Goal: Task Accomplishment & Management: Manage account settings

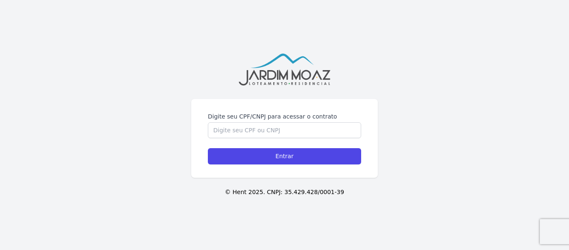
click at [283, 120] on label "Digite seu CPF/CNPJ para acessar o contrato" at bounding box center [284, 116] width 153 height 8
click at [283, 122] on input "Digite seu CPF/CNPJ para acessar o contrato" at bounding box center [284, 130] width 153 height 16
click at [282, 130] on input "Digite seu CPF/CNPJ para acessar o contrato" at bounding box center [284, 130] width 153 height 16
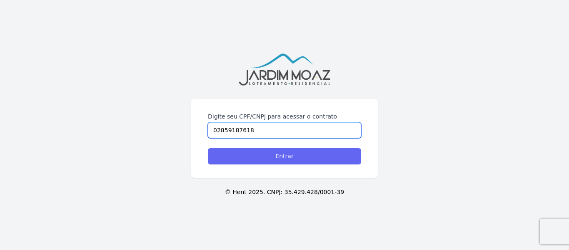
type input "02859187618"
click at [291, 153] on input "Entrar" at bounding box center [284, 156] width 153 height 16
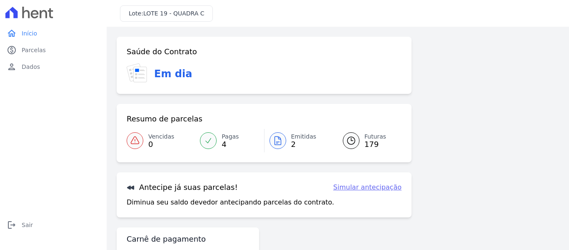
click at [228, 135] on span "Pagas" at bounding box center [230, 136] width 17 height 9
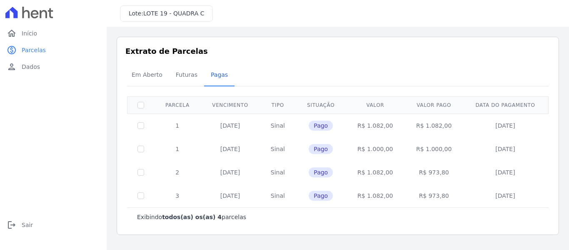
click at [295, 60] on div "Extrato de Parcelas Em [GEOGRAPHIC_DATA] Futuras [GEOGRAPHIC_DATA] 0 selecionad…" at bounding box center [338, 136] width 442 height 198
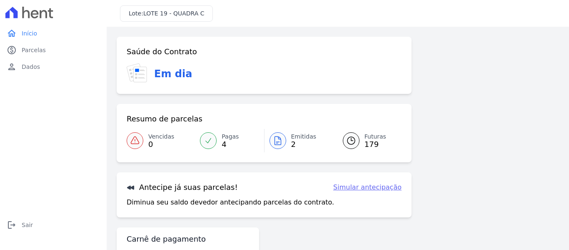
click at [294, 137] on span "Emitidas" at bounding box center [303, 136] width 25 height 9
click at [365, 137] on span "Futuras" at bounding box center [376, 136] width 22 height 9
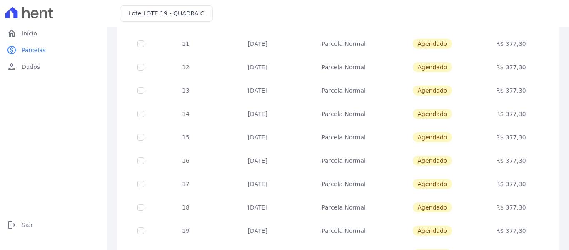
scroll to position [379, 0]
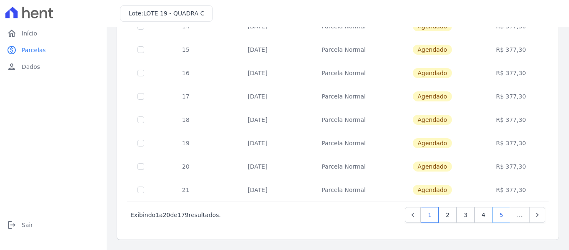
click at [495, 214] on link "5" at bounding box center [501, 215] width 18 height 16
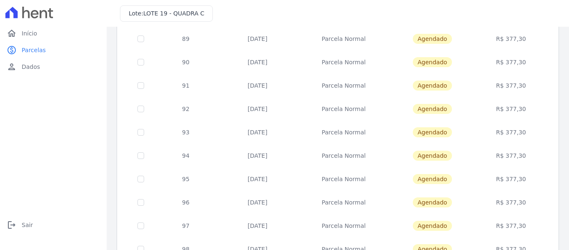
scroll to position [379, 0]
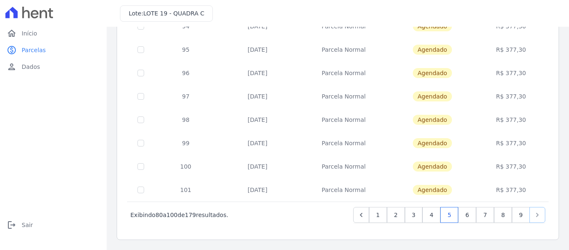
click at [533, 214] on icon "Next" at bounding box center [537, 214] width 8 height 8
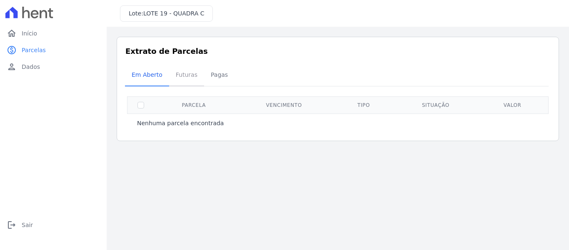
click at [176, 74] on span "Futuras" at bounding box center [187, 74] width 32 height 17
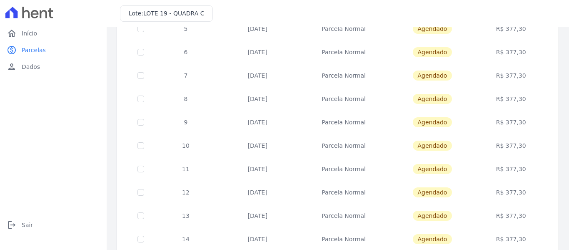
scroll to position [379, 0]
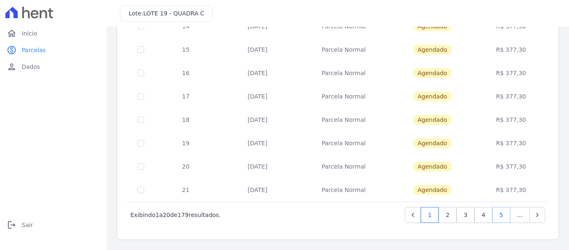
click at [495, 215] on link "5" at bounding box center [501, 215] width 18 height 16
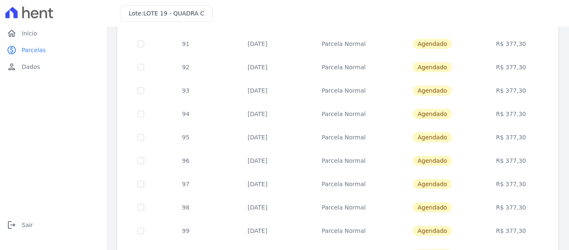
scroll to position [379, 0]
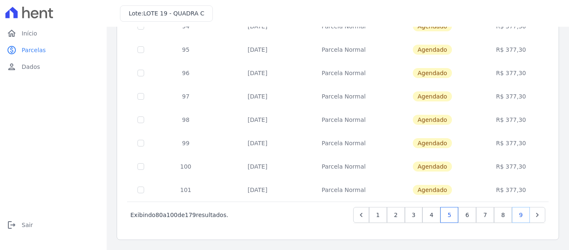
click at [515, 212] on link "9" at bounding box center [521, 215] width 18 height 16
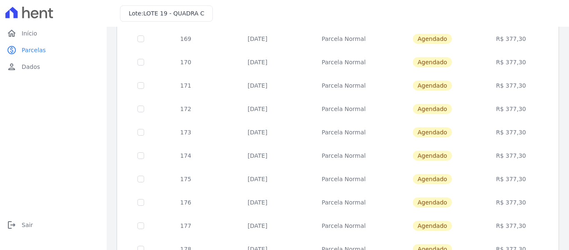
scroll to position [356, 0]
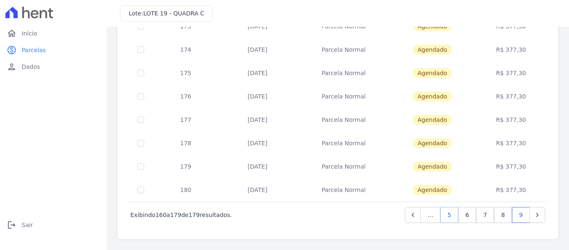
click at [445, 215] on link "5" at bounding box center [449, 215] width 18 height 16
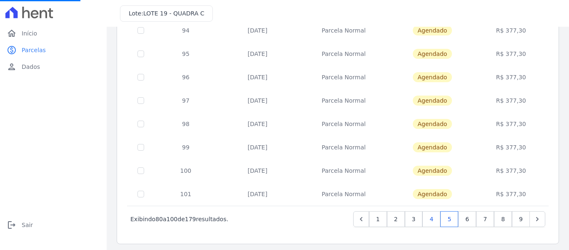
scroll to position [379, 0]
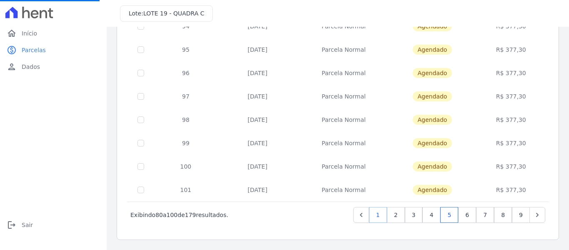
click at [379, 214] on link "1" at bounding box center [378, 215] width 18 height 16
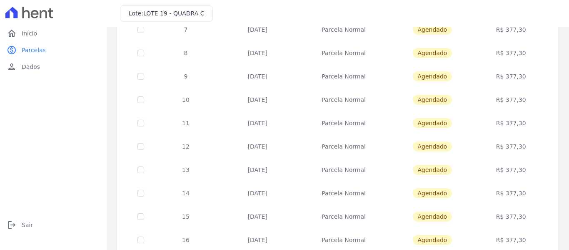
scroll to position [379, 0]
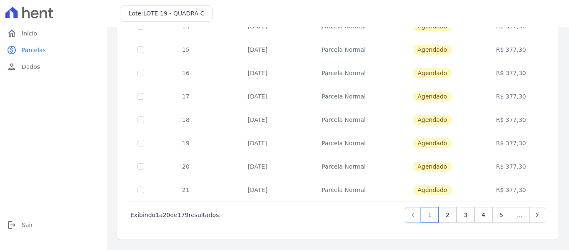
click at [412, 215] on icon "Previous" at bounding box center [413, 214] width 2 height 4
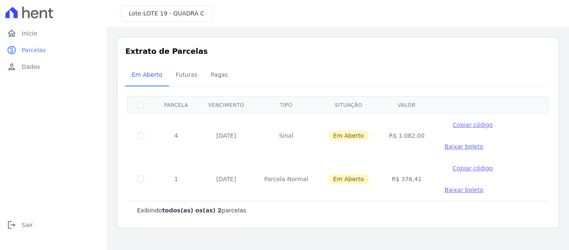
click at [340, 179] on span "Em Aberto" at bounding box center [348, 179] width 41 height 10
click at [185, 75] on span "Futuras" at bounding box center [187, 74] width 32 height 17
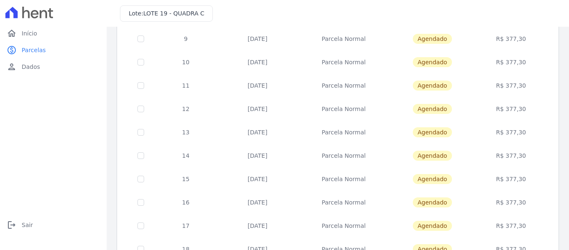
scroll to position [379, 0]
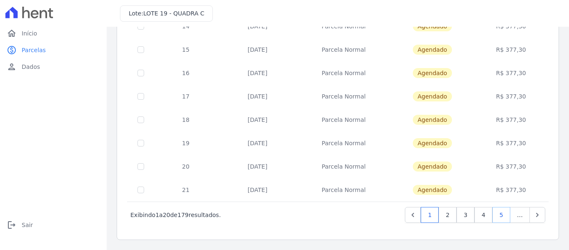
click at [495, 213] on link "5" at bounding box center [501, 215] width 18 height 16
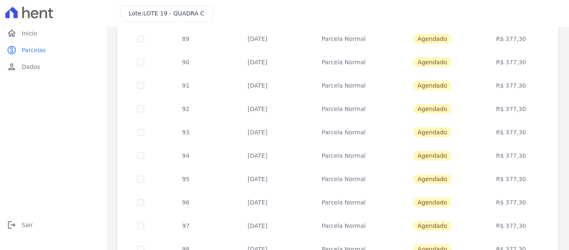
scroll to position [379, 0]
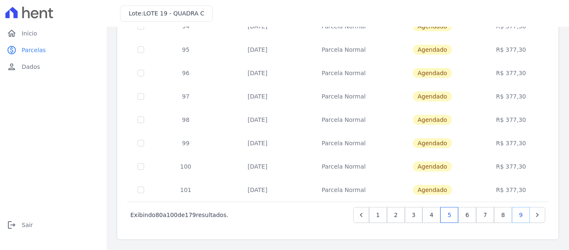
click at [515, 213] on link "9" at bounding box center [521, 215] width 18 height 16
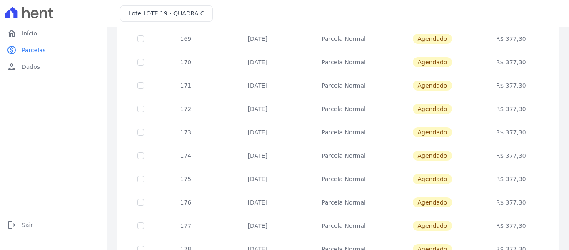
scroll to position [356, 0]
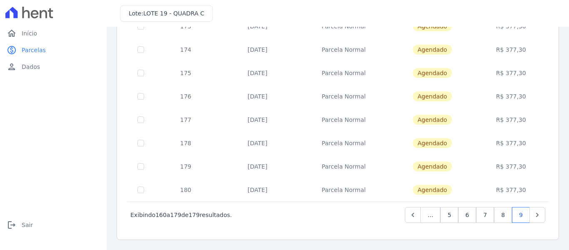
click at [267, 176] on td "[DATE]" at bounding box center [257, 166] width 80 height 23
click at [260, 119] on td "[DATE]" at bounding box center [257, 119] width 80 height 23
drag, startPoint x: 260, startPoint y: 119, endPoint x: 277, endPoint y: 119, distance: 16.7
click at [277, 119] on td "[DATE]" at bounding box center [257, 119] width 80 height 23
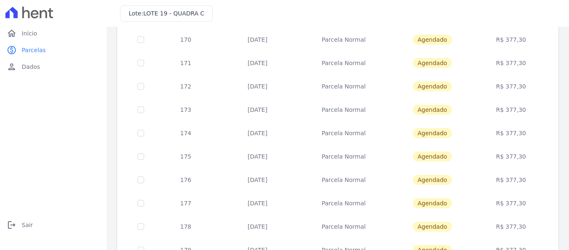
drag, startPoint x: 261, startPoint y: 178, endPoint x: 268, endPoint y: 169, distance: 11.3
click at [270, 178] on td "[DATE]" at bounding box center [257, 179] width 80 height 23
click at [262, 156] on td "[DATE]" at bounding box center [257, 156] width 80 height 23
click at [261, 131] on td "[DATE]" at bounding box center [257, 132] width 80 height 23
click at [254, 107] on td "[DATE]" at bounding box center [257, 109] width 80 height 23
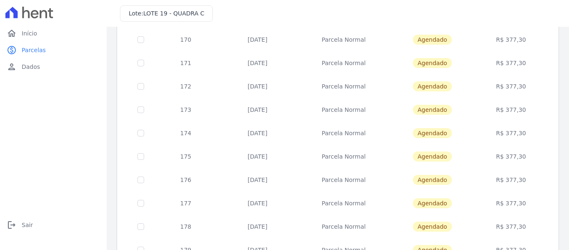
click at [251, 86] on td "[DATE]" at bounding box center [257, 86] width 80 height 23
click at [259, 55] on td "[DATE]" at bounding box center [257, 62] width 80 height 23
click at [254, 38] on td "[DATE]" at bounding box center [257, 39] width 80 height 23
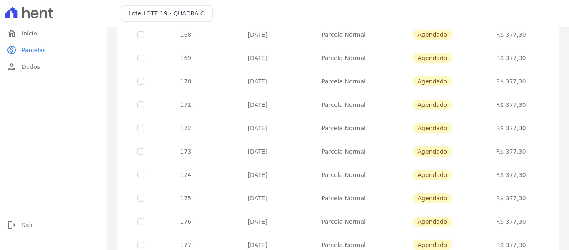
click at [259, 54] on td "[DATE]" at bounding box center [257, 57] width 80 height 23
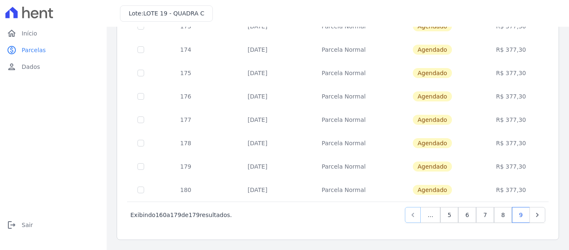
click at [409, 215] on icon "Previous" at bounding box center [413, 214] width 8 height 8
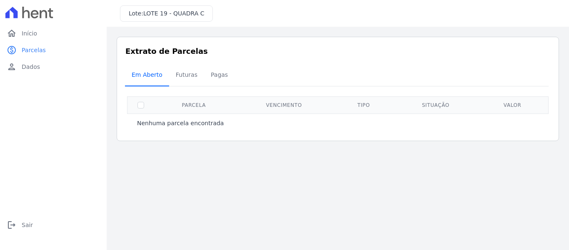
click at [152, 73] on span "Em Aberto" at bounding box center [147, 74] width 41 height 17
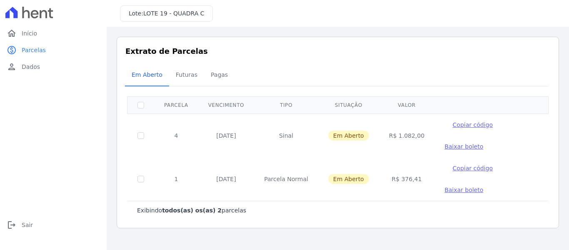
click at [445, 189] on span "Baixar boleto" at bounding box center [464, 189] width 39 height 7
